Goal: Transaction & Acquisition: Purchase product/service

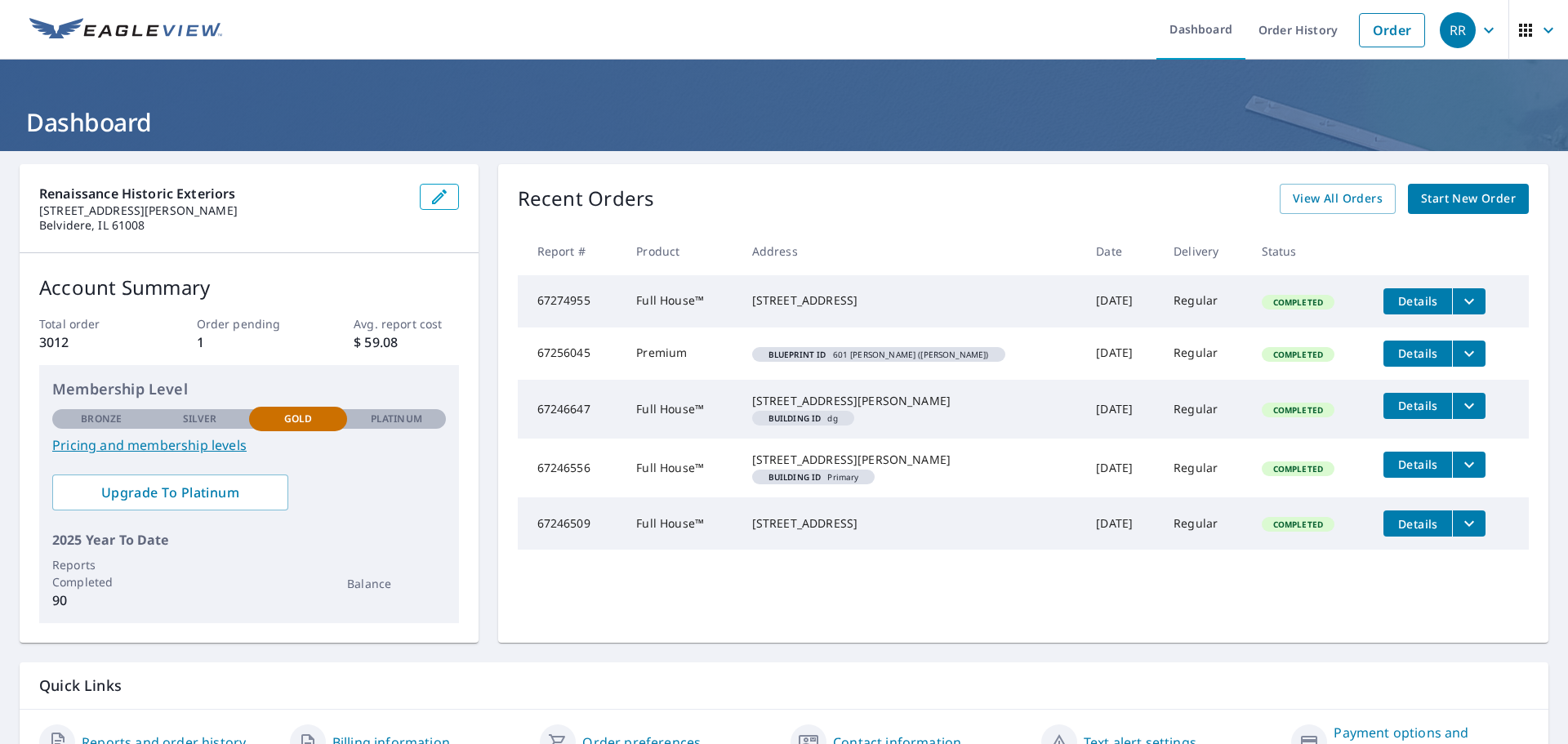
click at [1432, 194] on span "Start New Order" at bounding box center [1467, 198] width 95 height 21
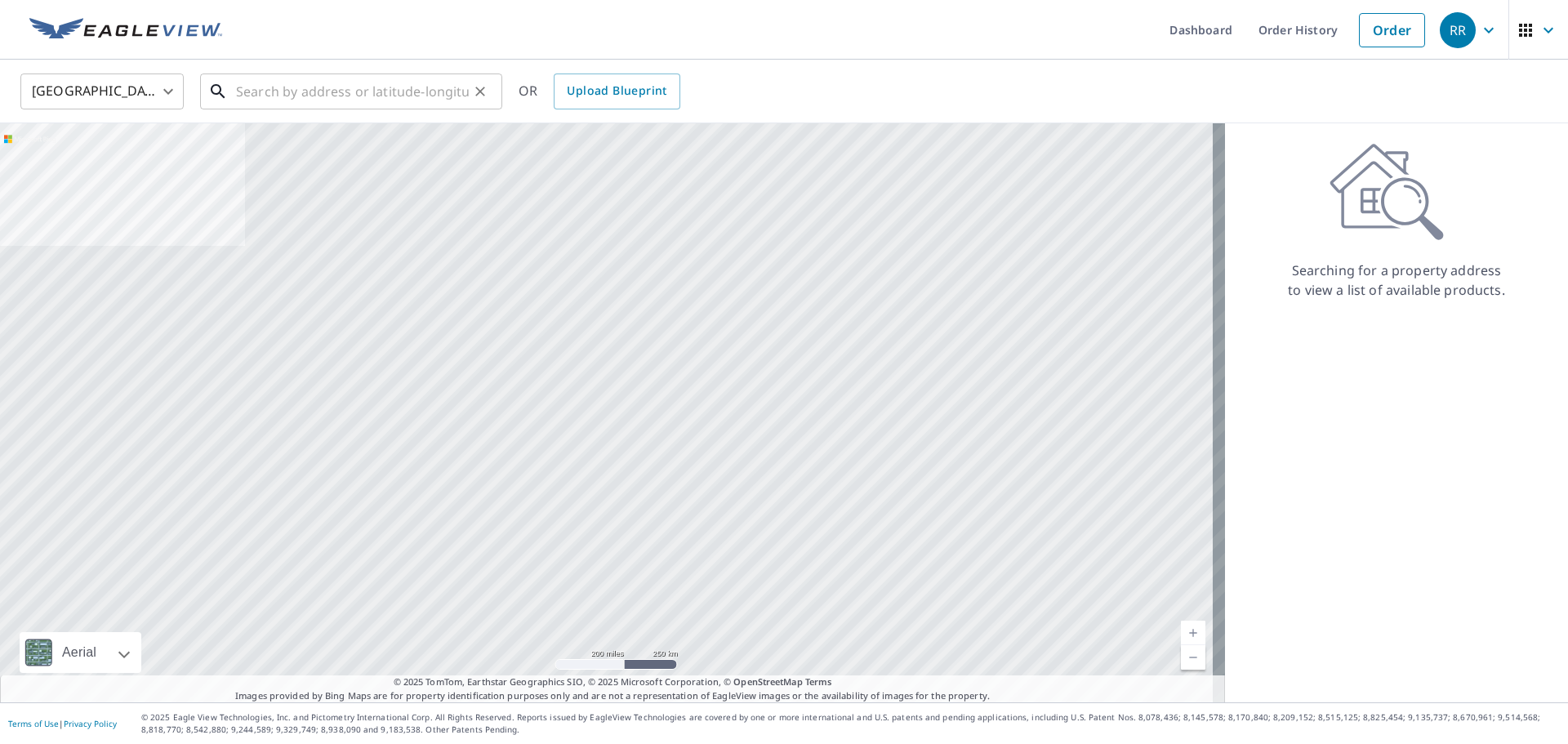
click at [397, 95] on input "text" at bounding box center [352, 91] width 232 height 46
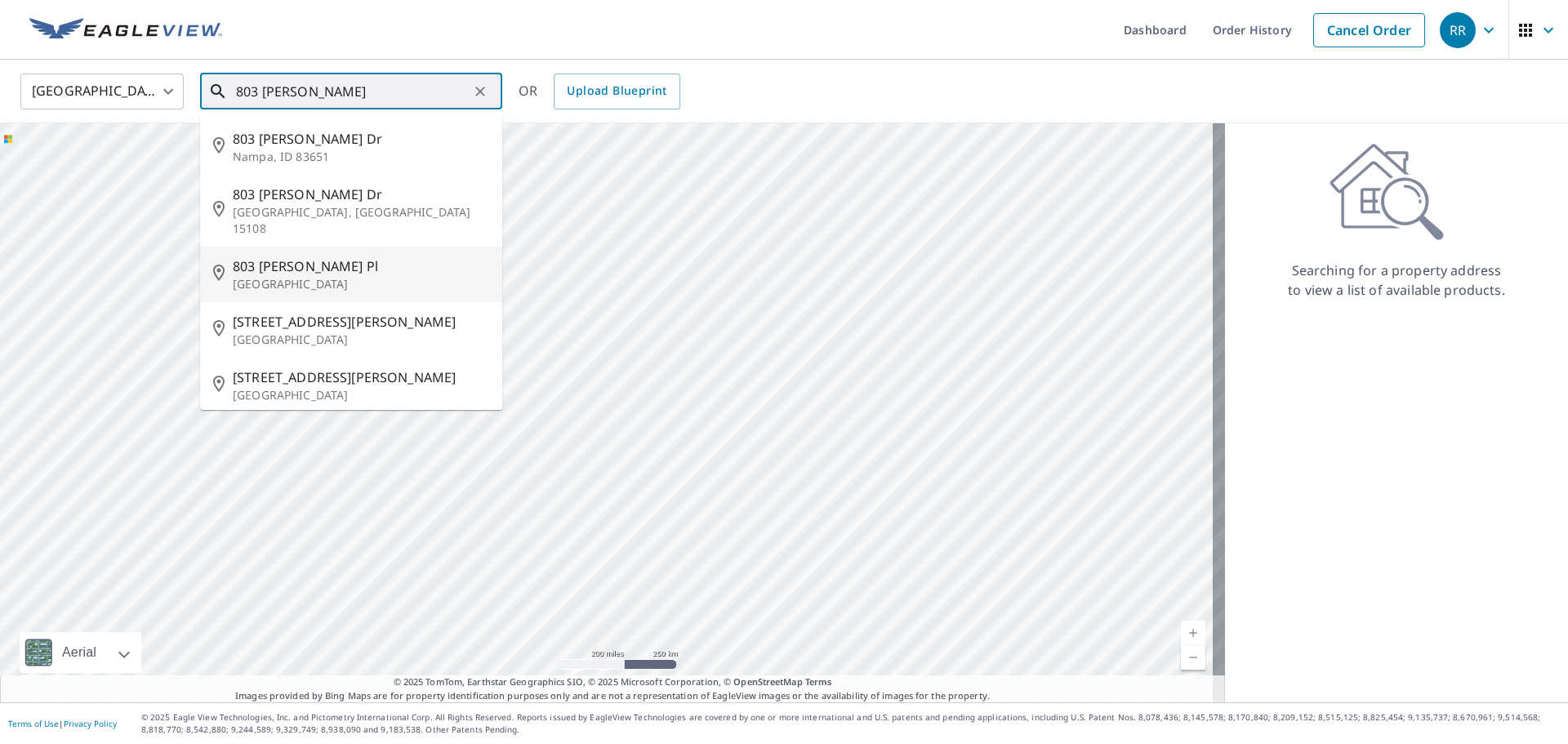
click at [342, 276] on p "[GEOGRAPHIC_DATA]" at bounding box center [360, 284] width 257 height 17
type input "[STREET_ADDRESS][PERSON_NAME]"
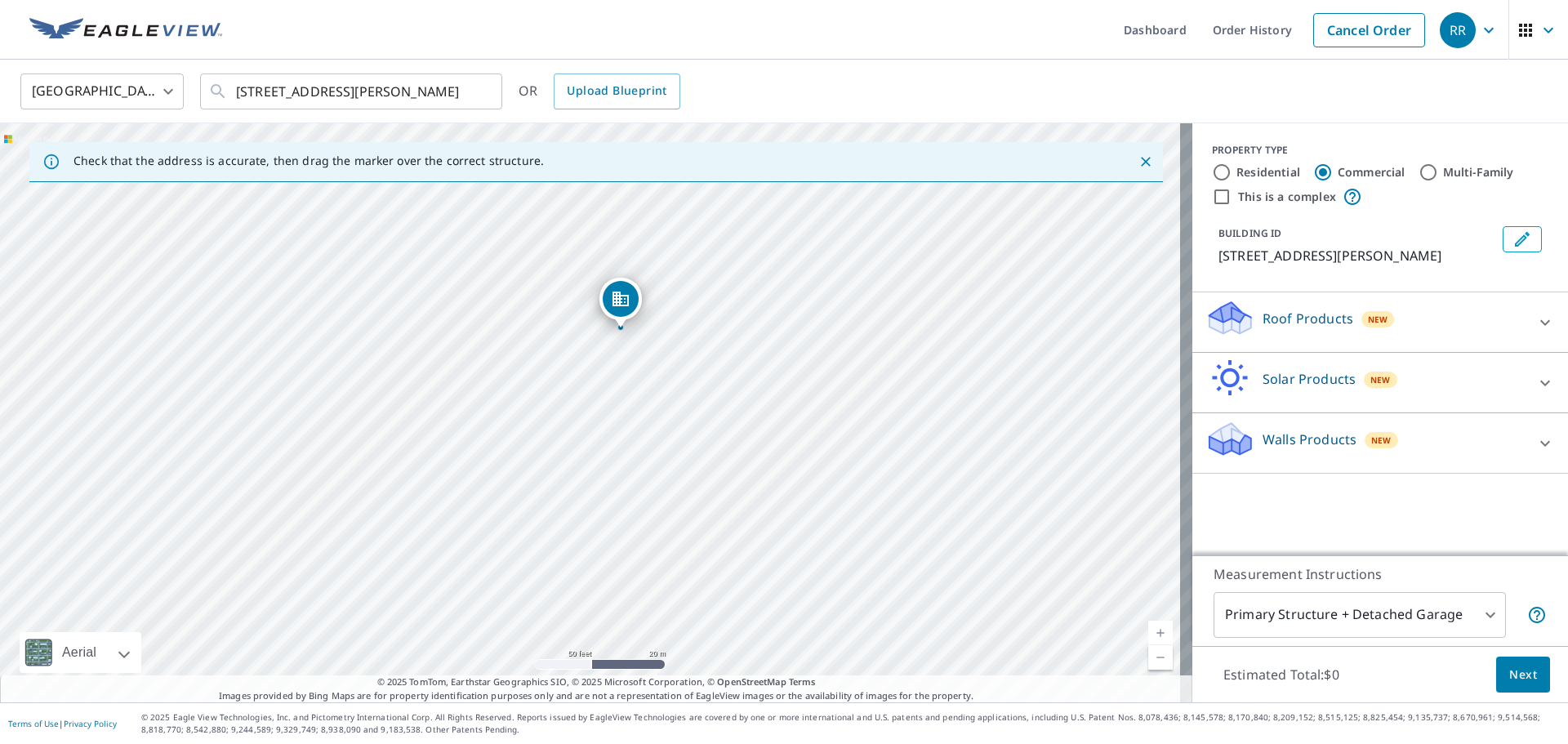
click at [1256, 172] on label "Residential" at bounding box center [1267, 172] width 63 height 17
click at [1231, 172] on input "Residential" at bounding box center [1221, 172] width 20 height 20
radio input "true"
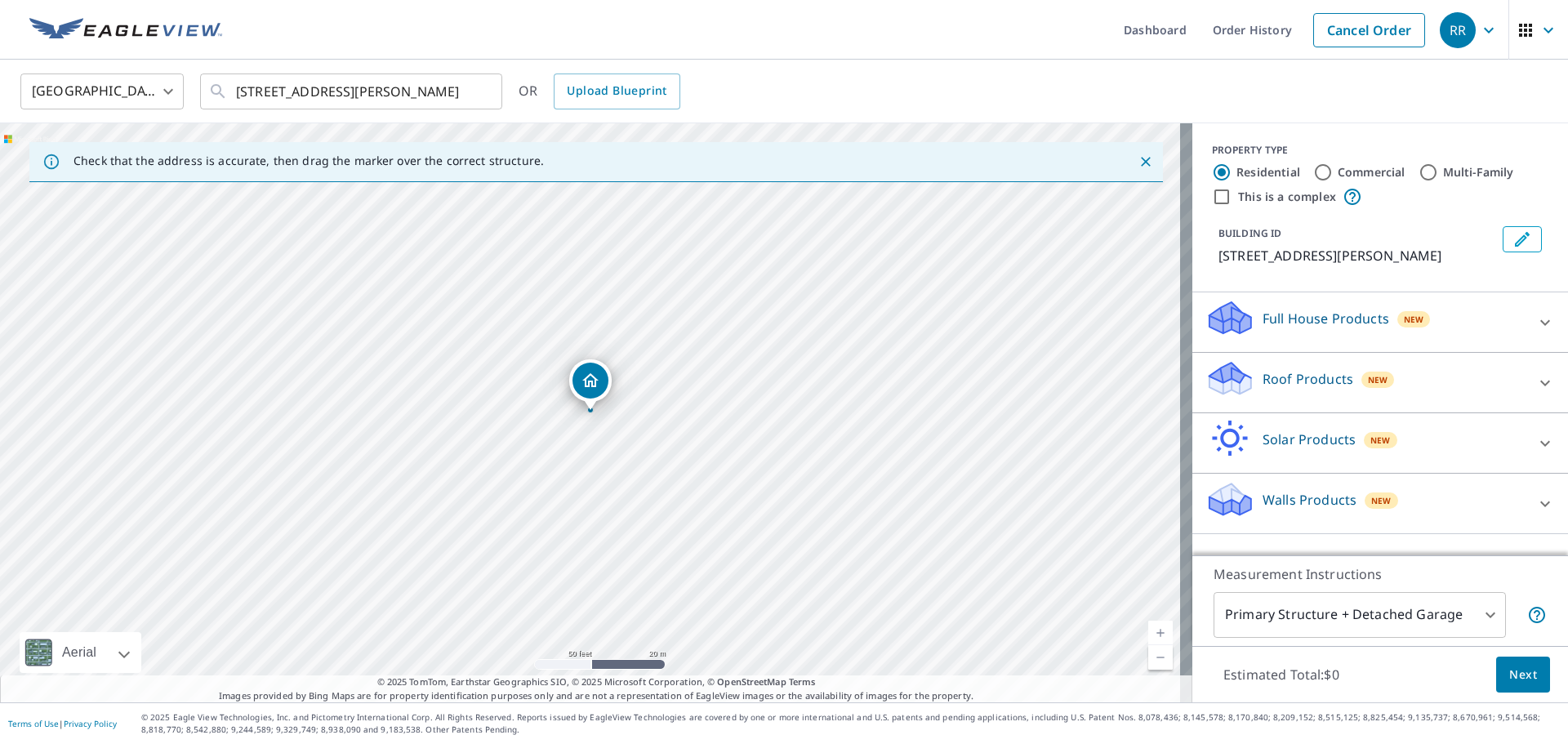
click at [1475, 381] on div "Roof Products New" at bounding box center [1365, 383] width 320 height 47
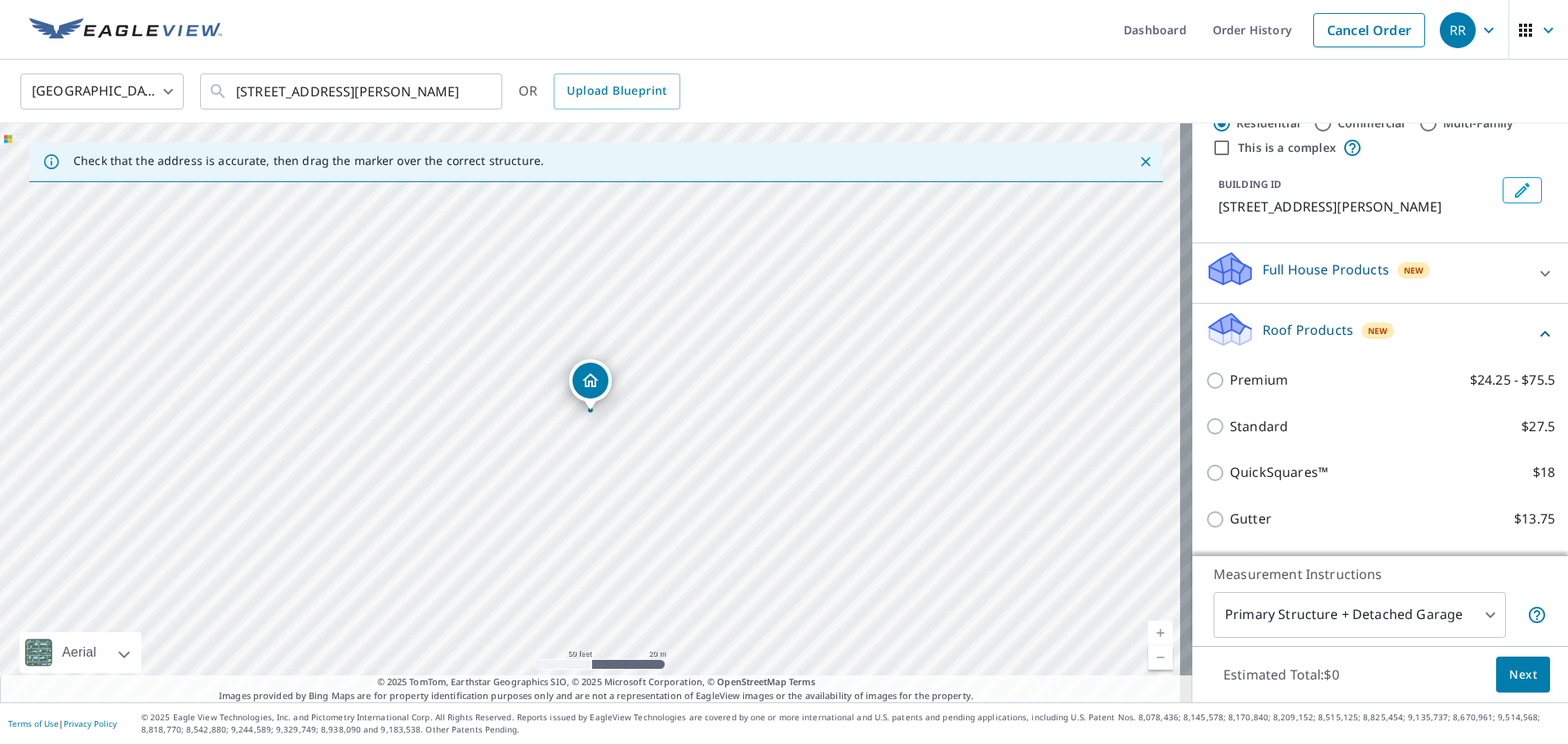
scroll to position [47, 0]
click at [1376, 337] on div "New" at bounding box center [1378, 332] width 33 height 17
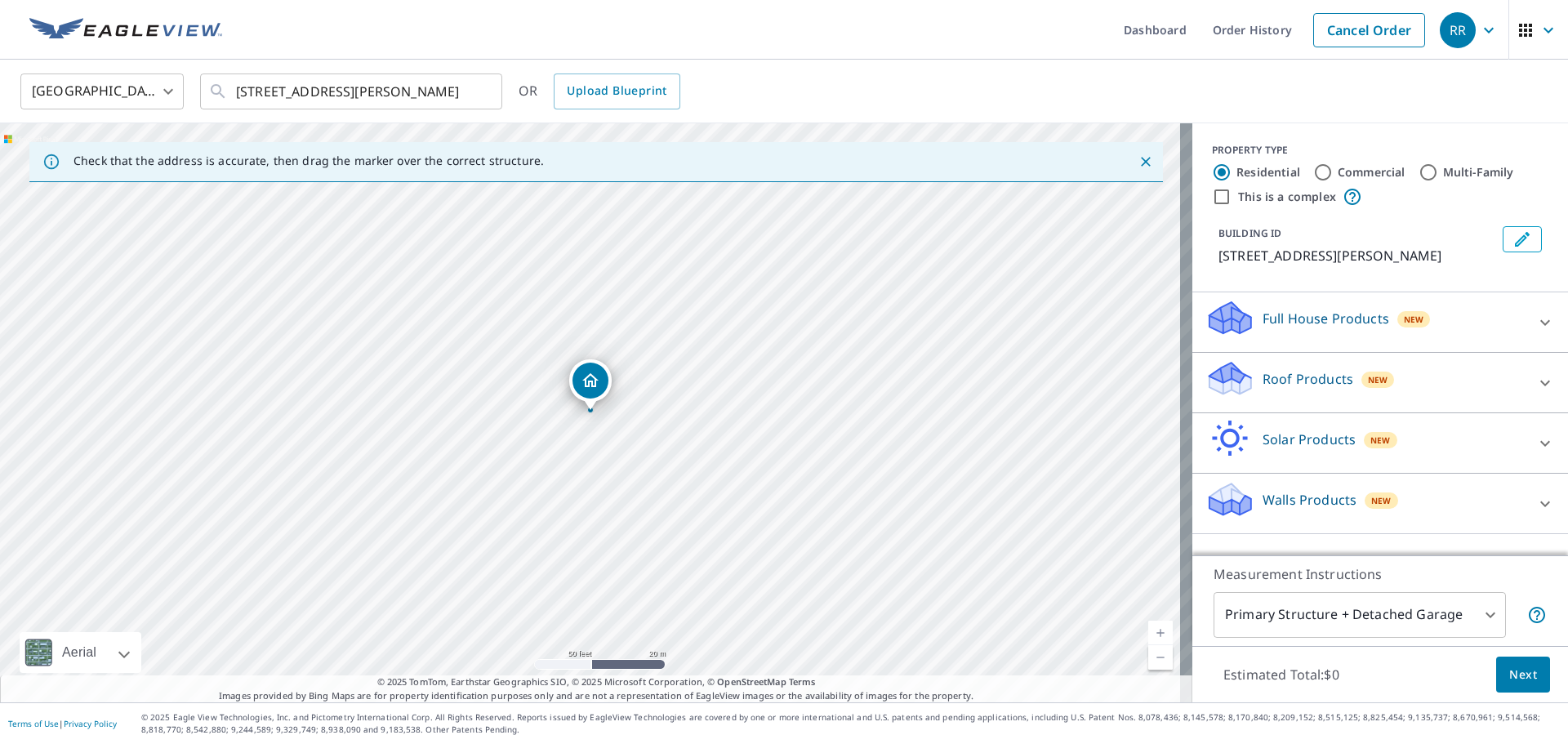
scroll to position [0, 0]
click at [1374, 271] on div "PROPERTY TYPE Residential Commercial Multi-Family This is a complex BUILDING ID…" at bounding box center [1380, 207] width 376 height 169
click at [1370, 329] on div "Full House Products New" at bounding box center [1365, 322] width 320 height 47
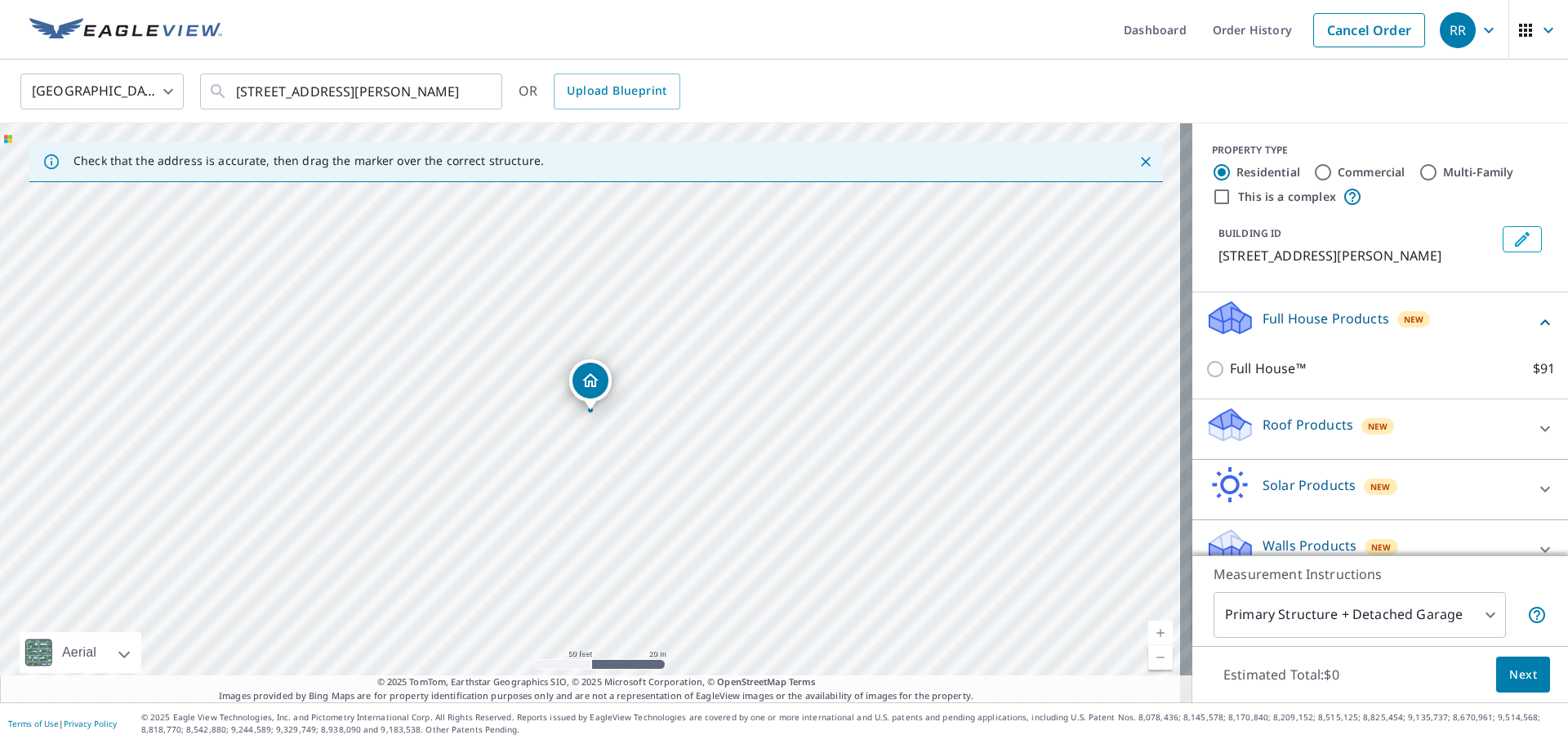
click at [1369, 319] on p "Full House Products" at bounding box center [1326, 318] width 127 height 20
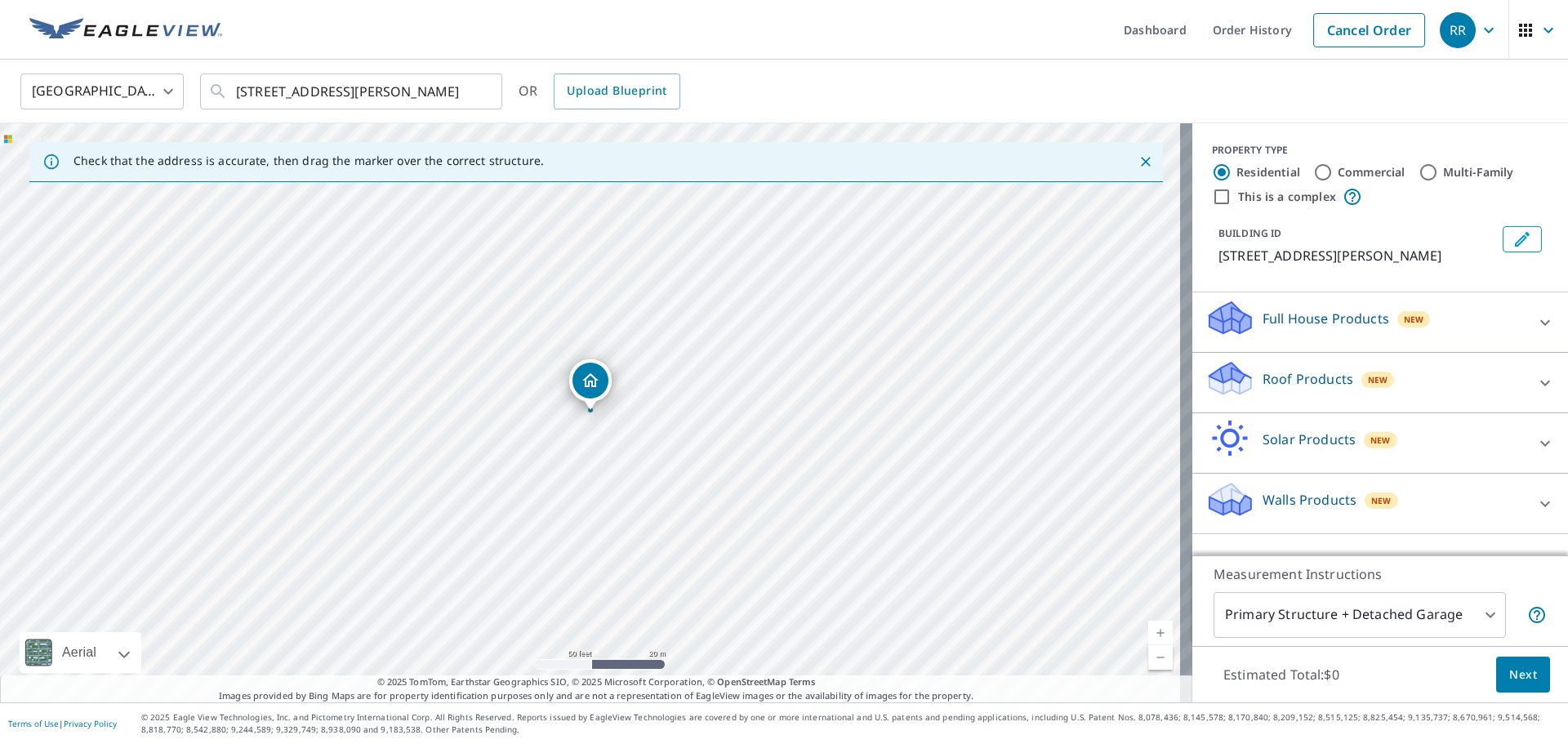
click at [1355, 359] on div "Roof Products New" at bounding box center [1365, 383] width 320 height 47
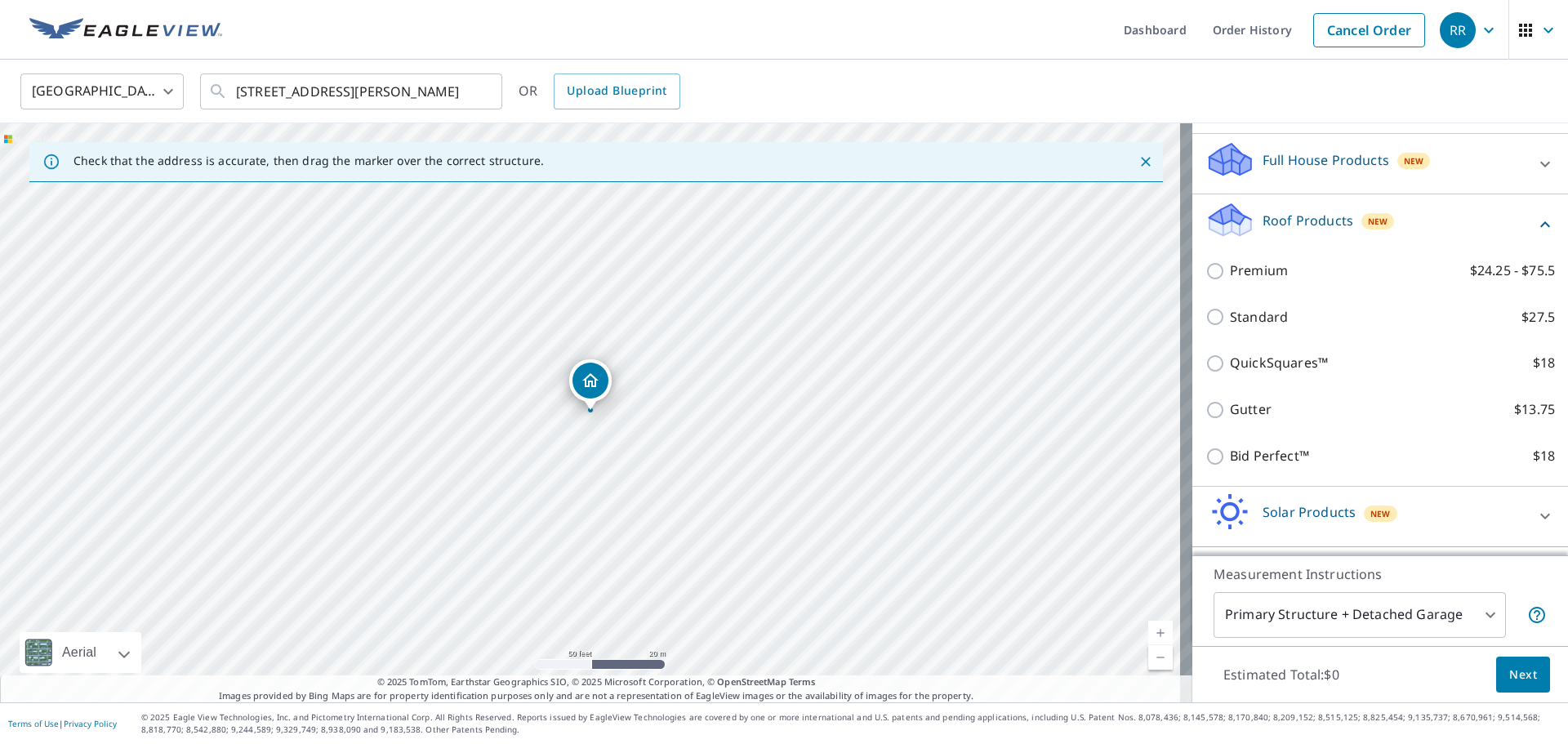
scroll to position [211, 0]
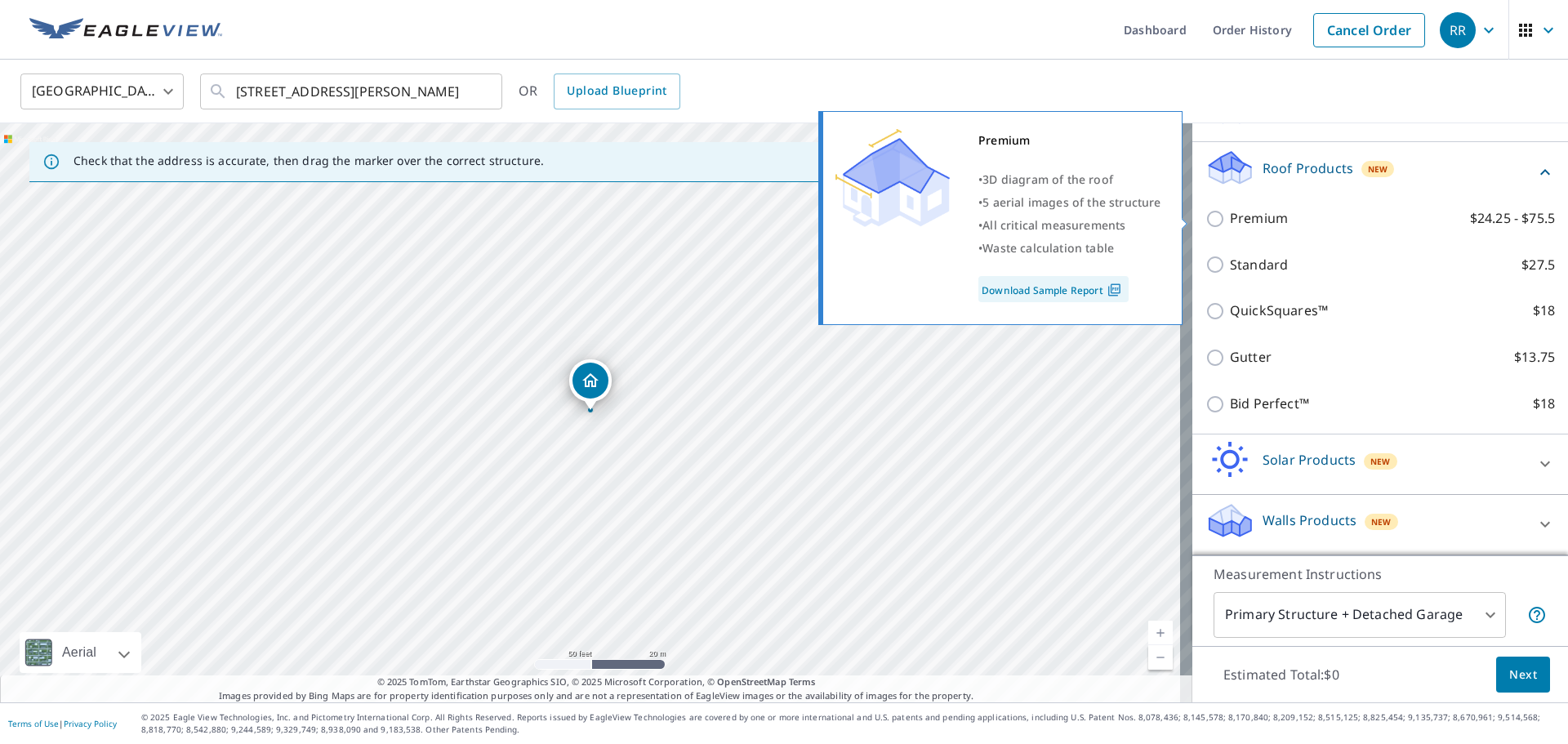
click at [1205, 216] on input "Premium $24.25 - $75.5" at bounding box center [1217, 219] width 24 height 20
checkbox input "true"
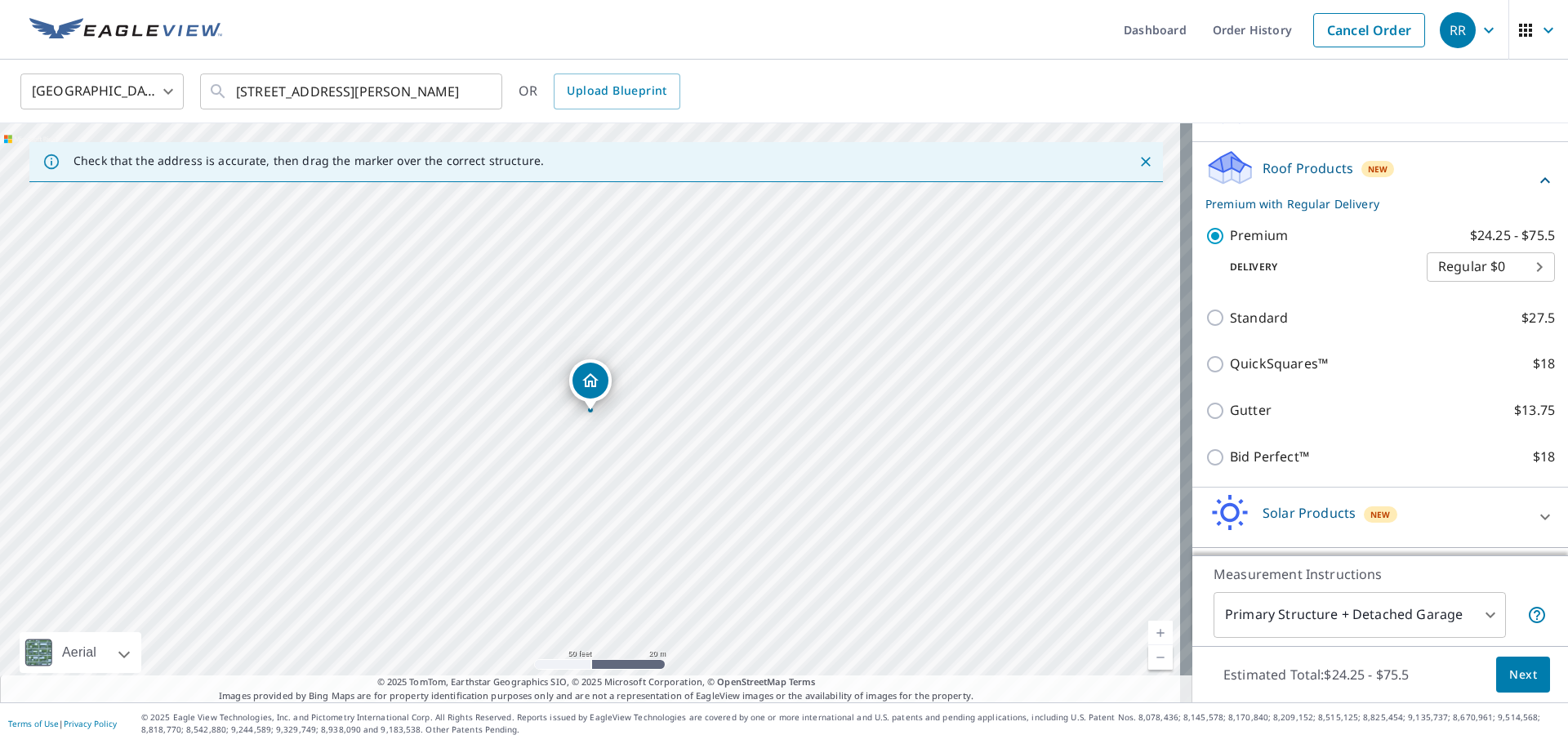
click at [1508, 676] on span "Next" at bounding box center [1522, 675] width 27 height 21
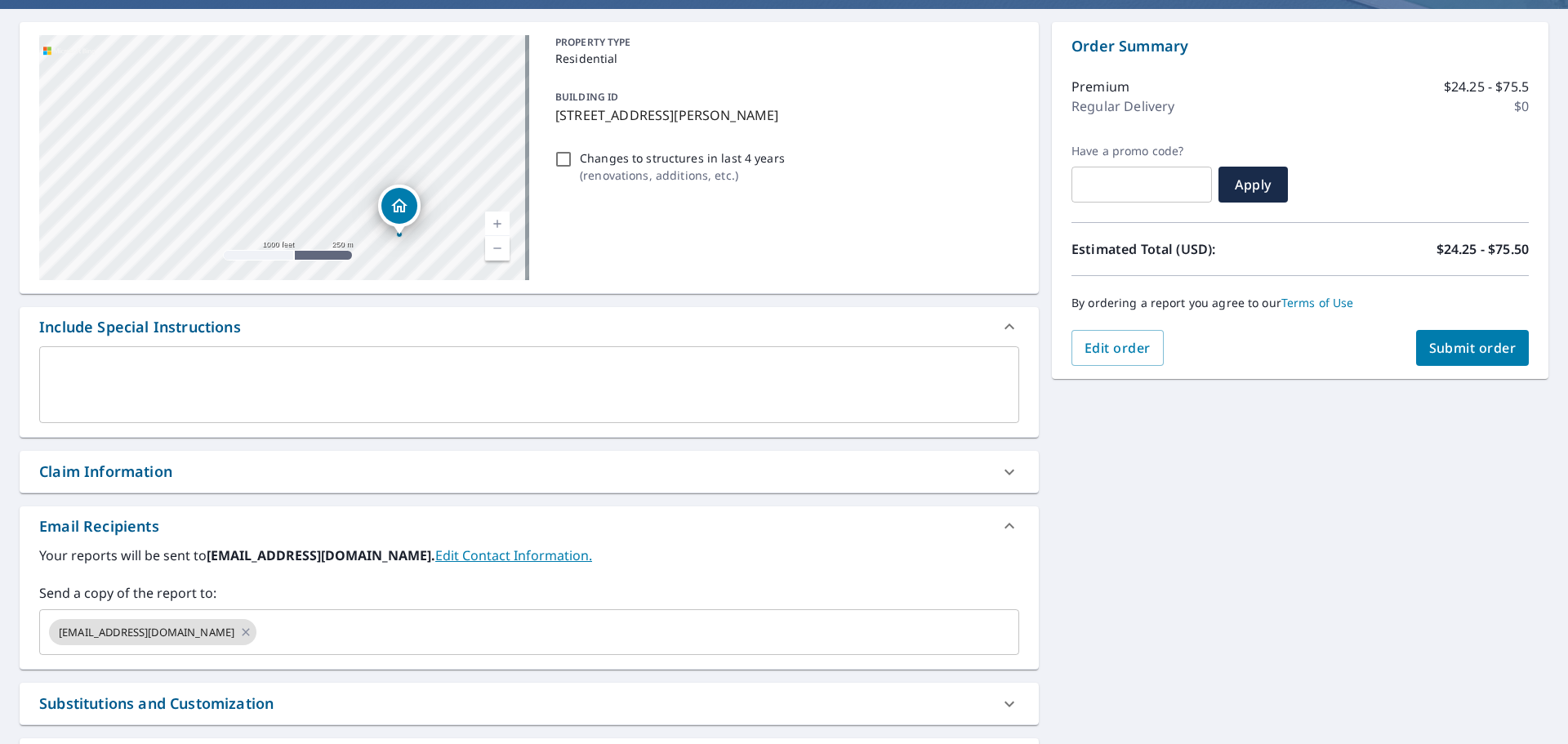
scroll to position [284, 0]
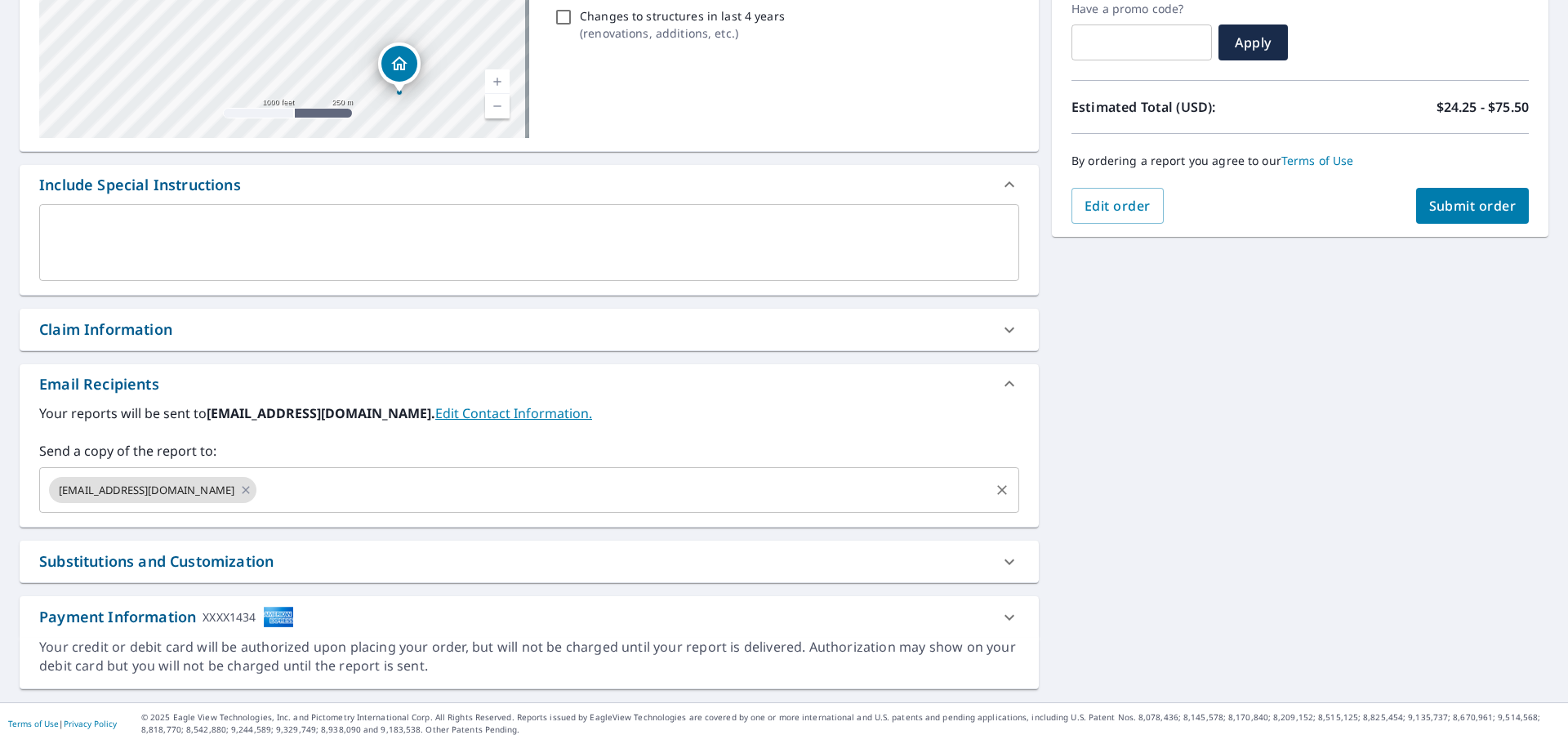
click at [481, 492] on input "text" at bounding box center [623, 490] width 728 height 31
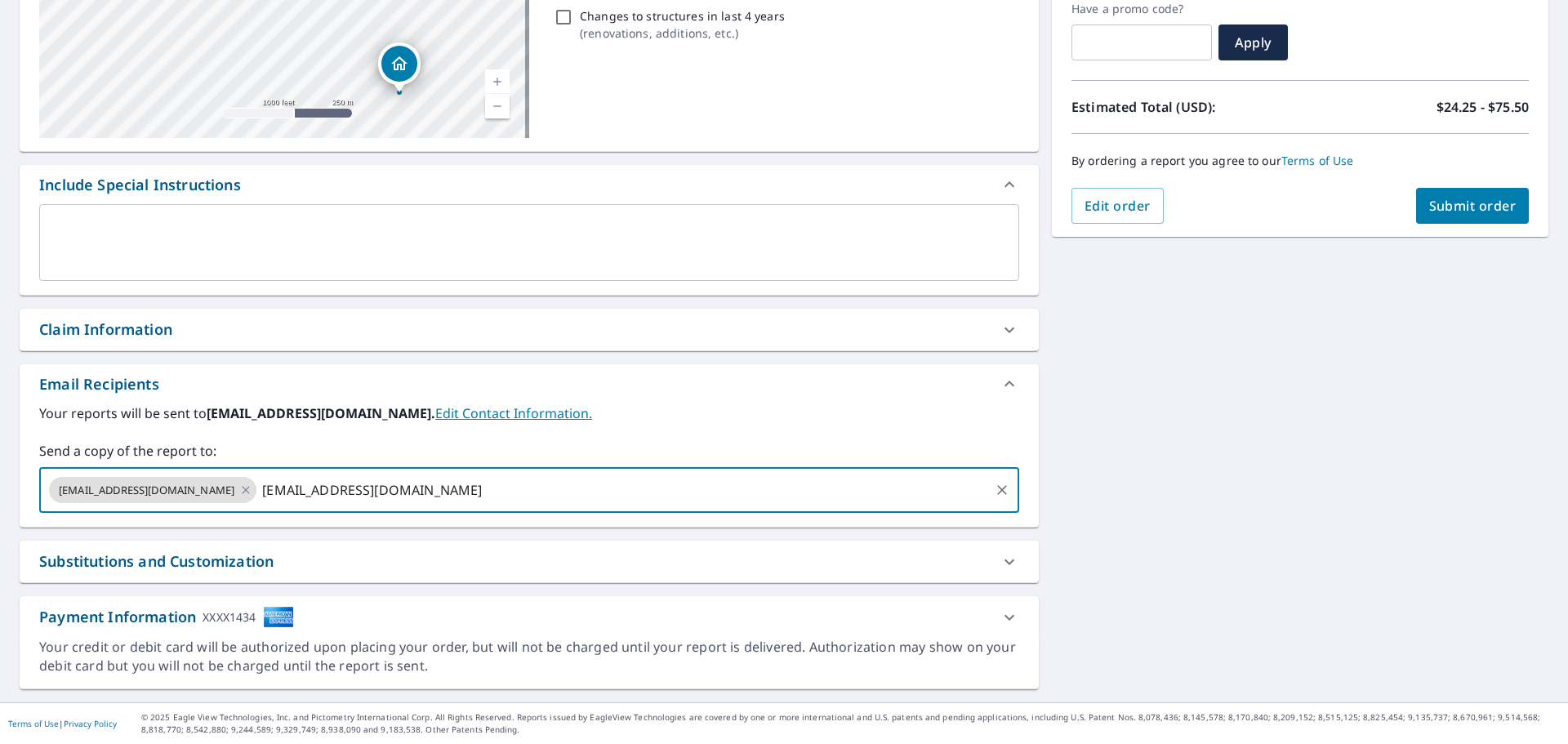
type input "[EMAIL_ADDRESS][DOMAIN_NAME]"
click at [1453, 197] on span "Submit order" at bounding box center [1471, 206] width 87 height 18
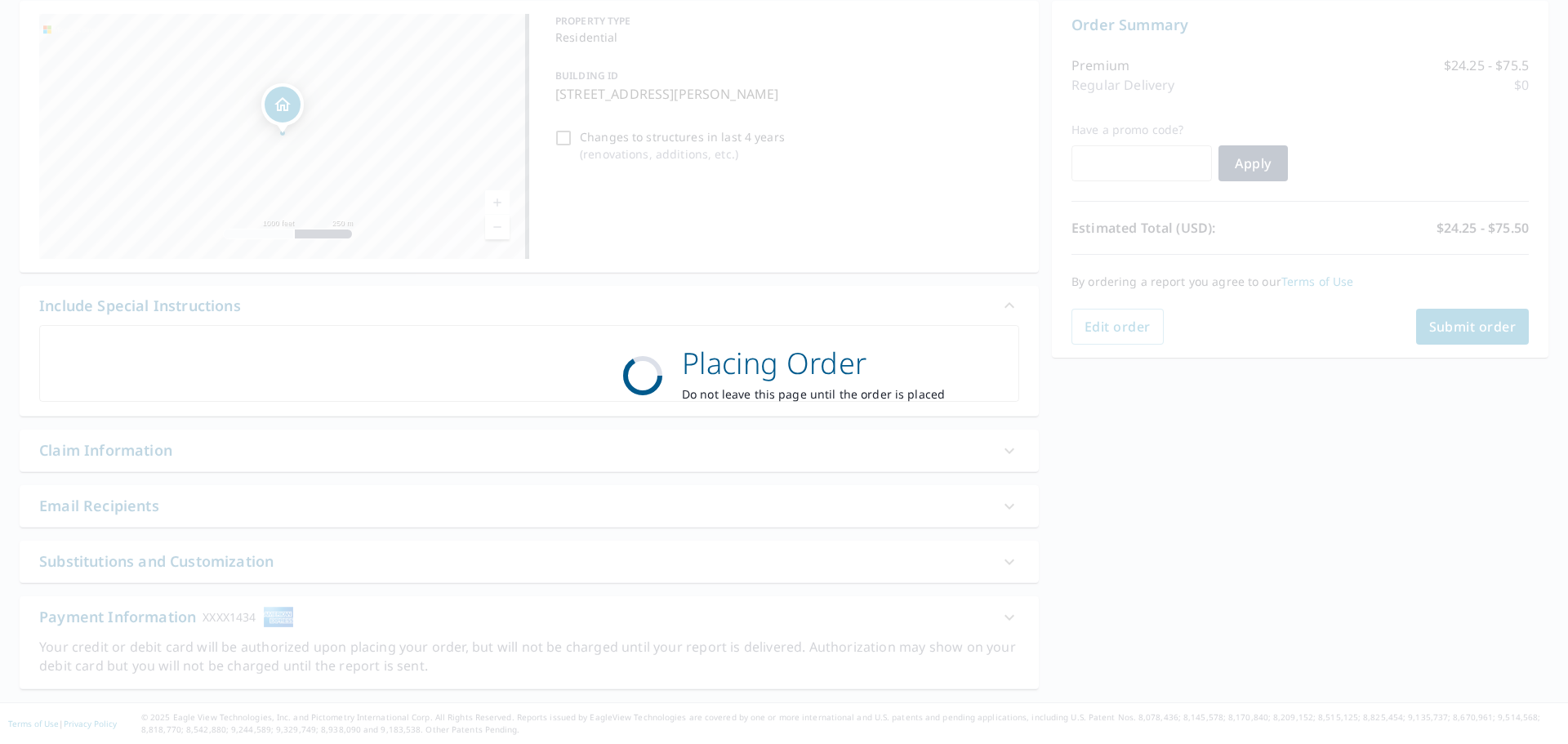
scroll to position [163, 0]
